Goal: Communication & Community: Ask a question

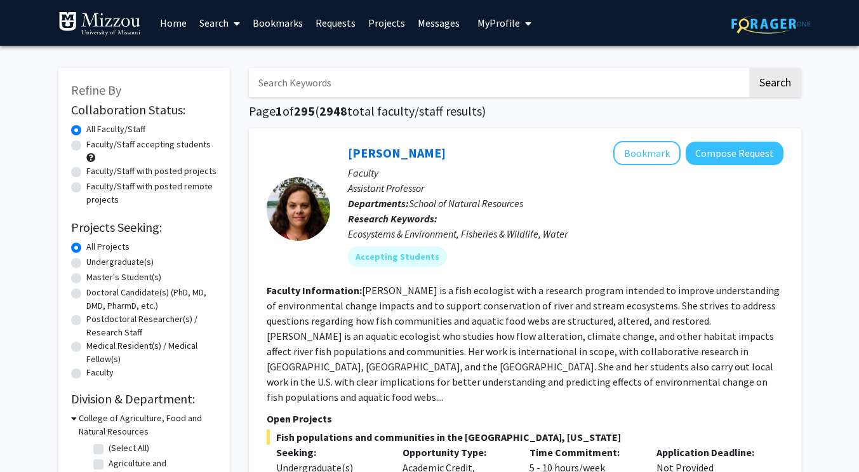
click at [326, 85] on input "Search Keywords" at bounding box center [498, 82] width 498 height 29
click at [749, 68] on button "Search" at bounding box center [775, 82] width 52 height 29
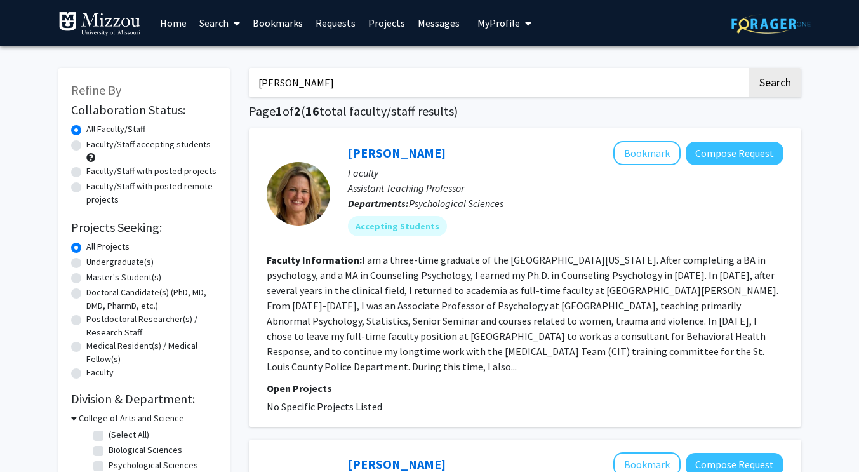
click at [249, 81] on input "[PERSON_NAME]" at bounding box center [498, 82] width 498 height 29
type input "[PERSON_NAME]"
click at [749, 68] on button "Search" at bounding box center [775, 82] width 52 height 29
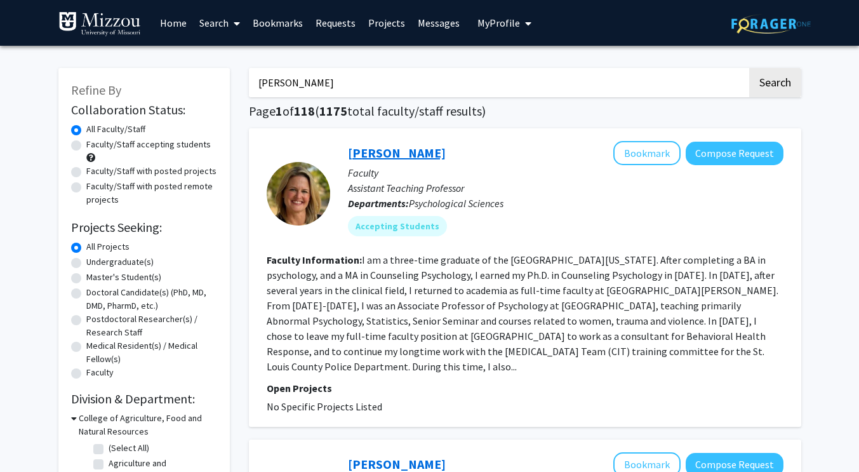
click at [390, 155] on link "[PERSON_NAME]" at bounding box center [397, 153] width 98 height 16
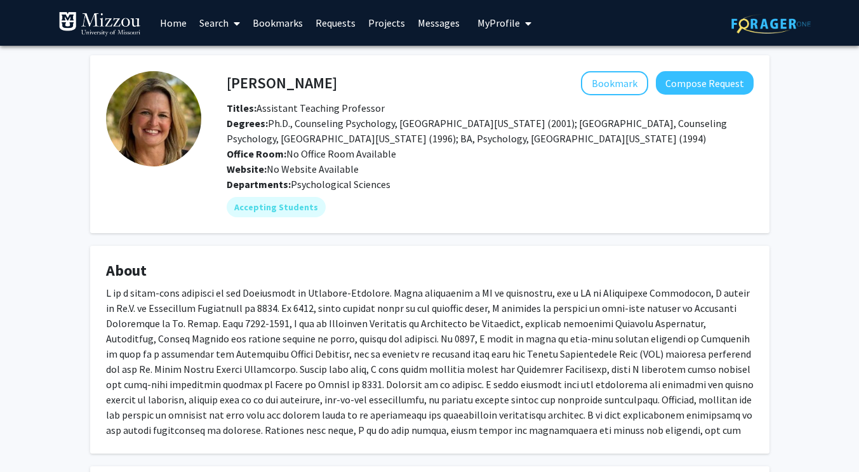
click at [691, 95] on div "[PERSON_NAME] Bookmark Compose Request Titles: Assistant Teaching Professor Deg…" at bounding box center [490, 123] width 546 height 105
click at [699, 79] on button "Compose Request" at bounding box center [705, 82] width 98 height 23
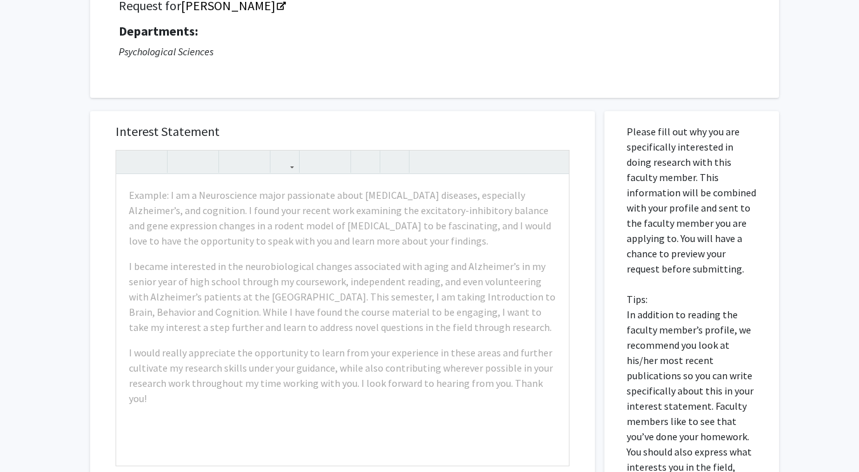
scroll to position [100, 0]
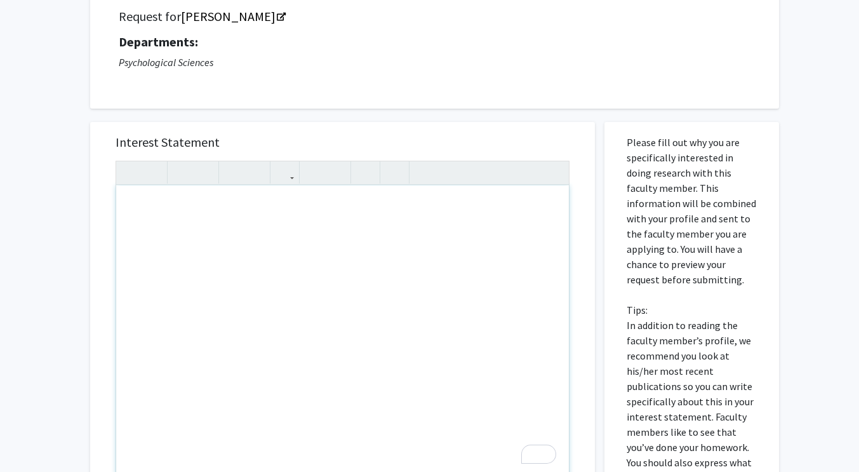
click at [360, 213] on div "To enrich screen reader interactions, please activate Accessibility in Grammarl…" at bounding box center [342, 330] width 452 height 291
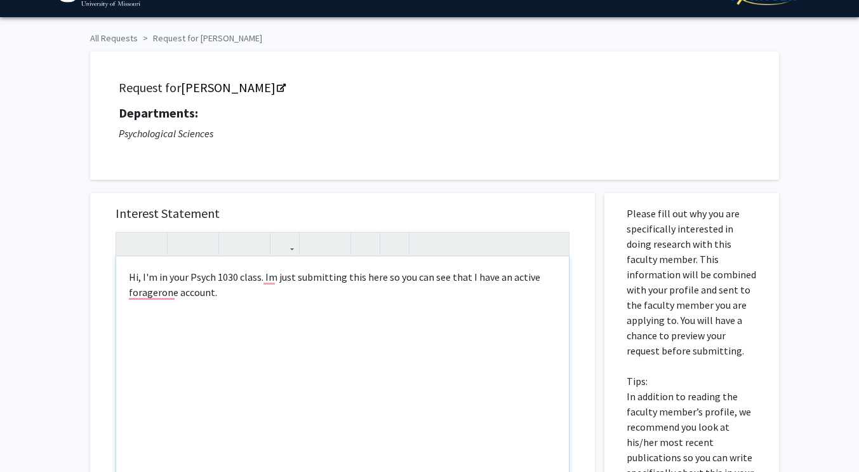
scroll to position [0, 0]
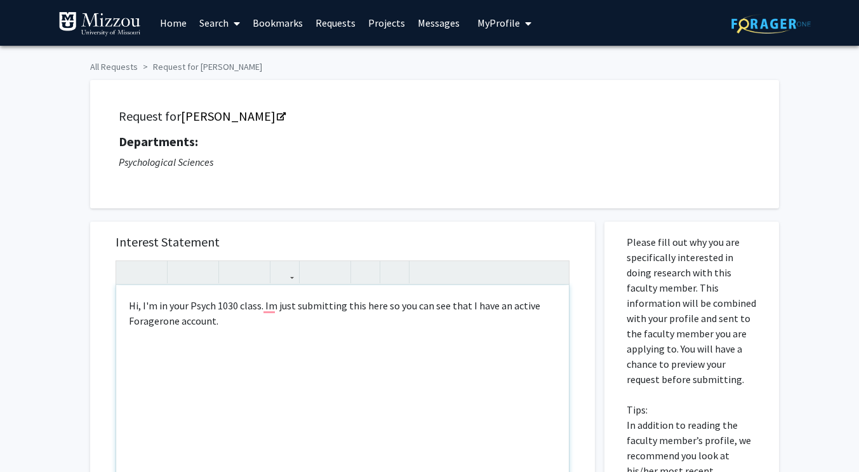
click at [166, 325] on div "Hi, I'm in your Psych 1030 class. Im just submitting this here so you can see t…" at bounding box center [342, 430] width 452 height 291
type textarea "Hi, I'm in your Psych 1030 class. Im just submitting this here so you can see t…"
